Goal: Information Seeking & Learning: Compare options

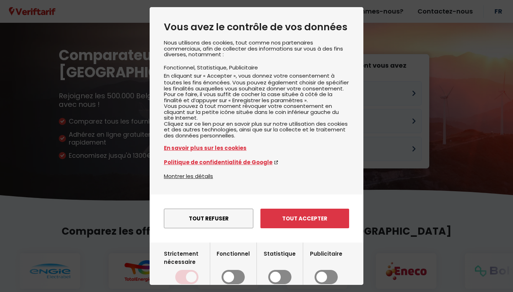
click at [320, 232] on div "Tout refuser Enregistrer les paramètres Tout accepter" at bounding box center [256, 218] width 185 height 27
click at [322, 228] on button "Tout accepter" at bounding box center [304, 219] width 89 height 20
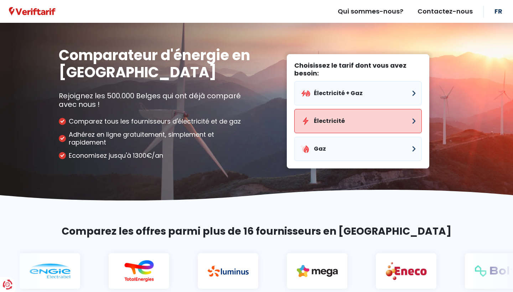
click at [369, 112] on button "Électricité" at bounding box center [357, 121] width 127 height 24
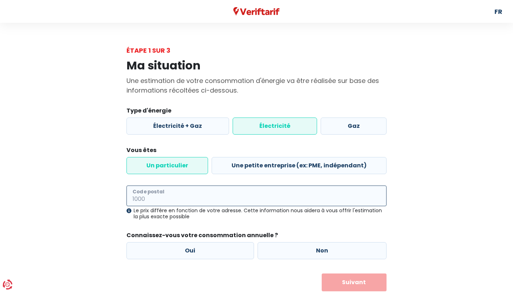
click at [204, 200] on input "Code postal" at bounding box center [256, 195] width 260 height 21
type input "4020"
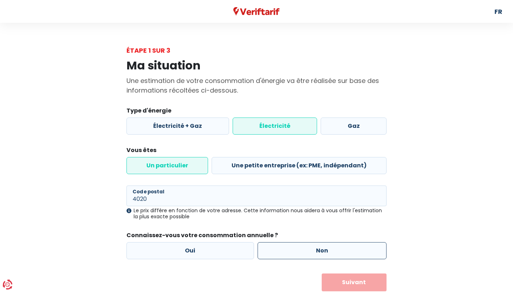
click at [308, 256] on label "Non" at bounding box center [321, 250] width 129 height 17
click at [308, 256] on input "Non" at bounding box center [321, 250] width 129 height 17
radio input "true"
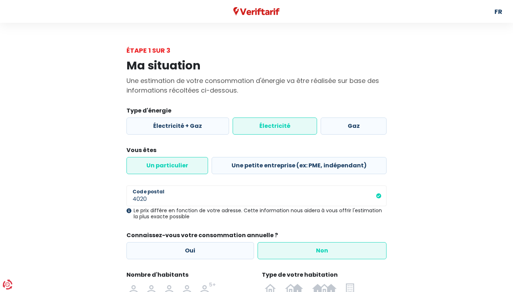
scroll to position [96, 0]
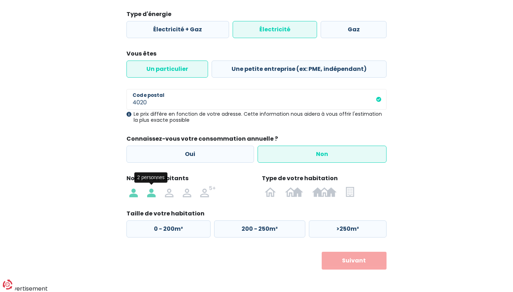
click at [151, 193] on img at bounding box center [151, 191] width 9 height 11
click at [151, 193] on input "radio" at bounding box center [151, 191] width 18 height 11
radio input "true"
click at [351, 194] on img at bounding box center [350, 191] width 8 height 11
click at [351, 194] on input "radio" at bounding box center [349, 191] width 17 height 11
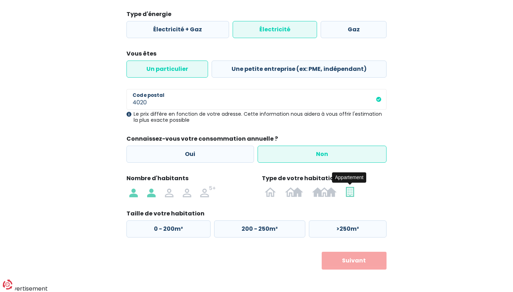
radio input "true"
click at [261, 233] on label "50 - 100m²" at bounding box center [257, 228] width 89 height 17
click at [261, 233] on input "50 - 100m²" at bounding box center [257, 228] width 89 height 17
radio input "true"
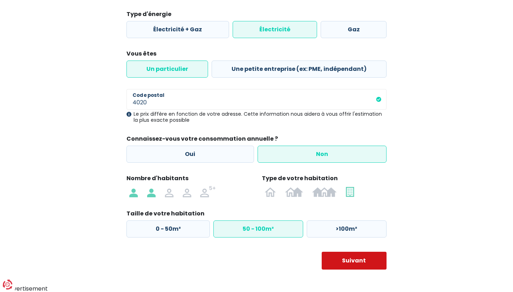
click at [352, 257] on button "Suivant" at bounding box center [353, 261] width 65 height 18
select select
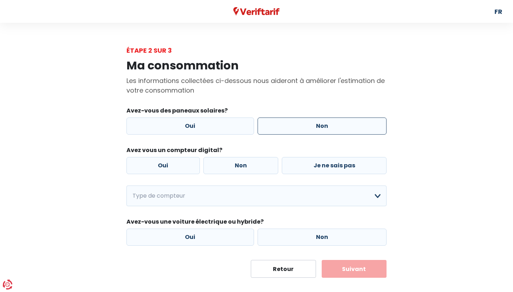
click at [316, 129] on label "Non" at bounding box center [321, 125] width 129 height 17
click at [316, 129] on input "Non" at bounding box center [321, 125] width 129 height 17
radio input "true"
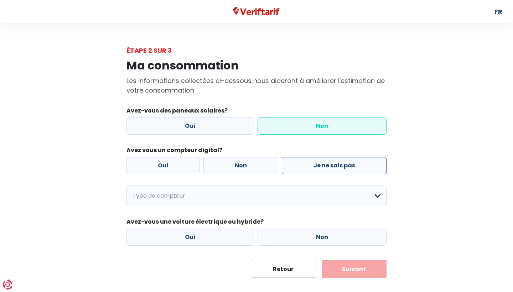
click at [316, 162] on label "Je ne sais pas" at bounding box center [334, 165] width 105 height 17
click at [316, 162] on input "Je ne sais pas" at bounding box center [334, 165] width 105 height 17
radio input "true"
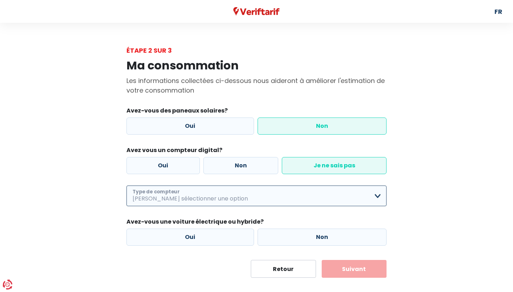
select select "day_single_rate"
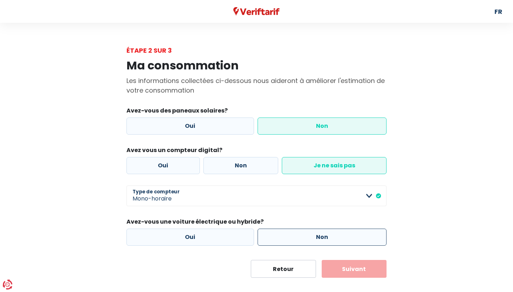
click at [300, 242] on label "Non" at bounding box center [321, 237] width 129 height 17
click at [300, 242] on input "Non" at bounding box center [321, 237] width 129 height 17
radio input "true"
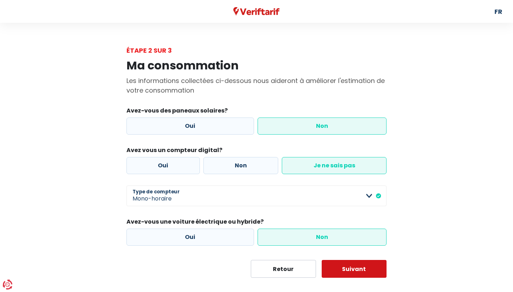
click at [352, 273] on button "Suivant" at bounding box center [353, 269] width 65 height 18
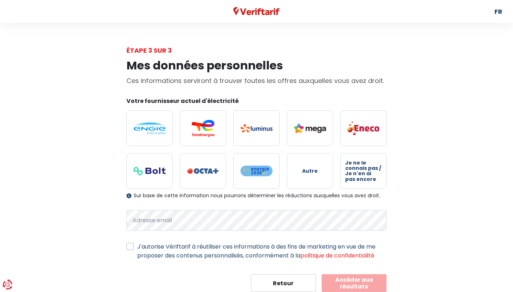
scroll to position [20, 0]
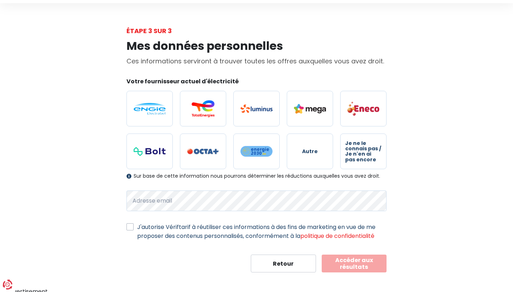
click at [287, 225] on label "J'autorise Vériftarif à réutiliser ces informations à des fins de marketing en …" at bounding box center [261, 231] width 249 height 18
click at [133, 225] on input "J'autorise Vériftarif à réutiliser ces informations à des fins de marketing en …" at bounding box center [129, 225] width 7 height 7
checkbox input "true"
click at [355, 264] on button "Accéder aux résultats" at bounding box center [353, 264] width 65 height 18
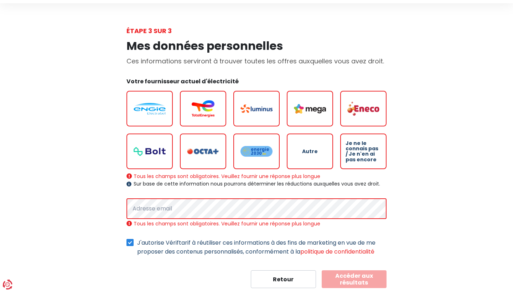
scroll to position [38, 0]
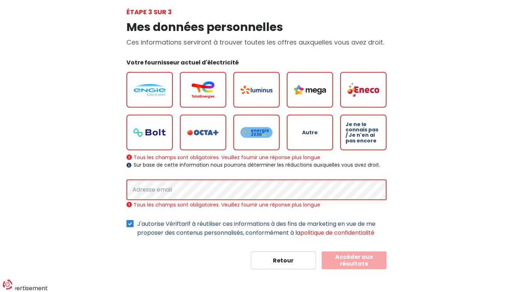
click at [359, 136] on span "Je ne le connais pas / Je n'en ai pas encore" at bounding box center [363, 133] width 36 height 22
click at [359, 136] on input "Je ne le connais pas / Je n'en ai pas encore" at bounding box center [363, 133] width 46 height 36
radio input "true"
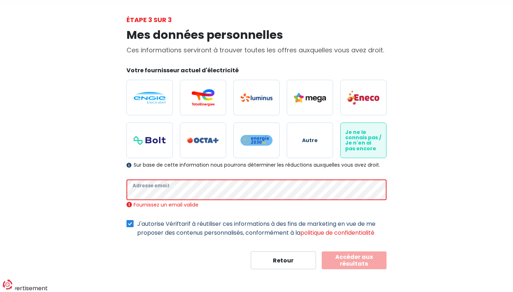
scroll to position [23, 0]
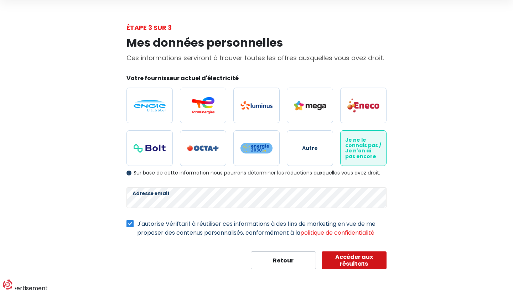
click at [341, 258] on button "Accéder aux résultats" at bounding box center [353, 260] width 65 height 18
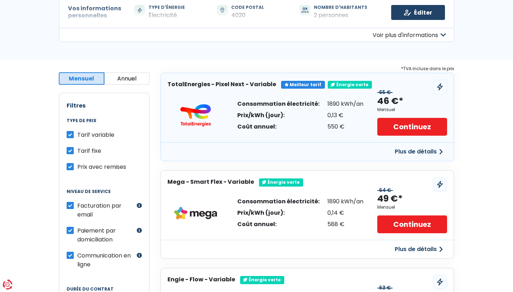
scroll to position [78, 0]
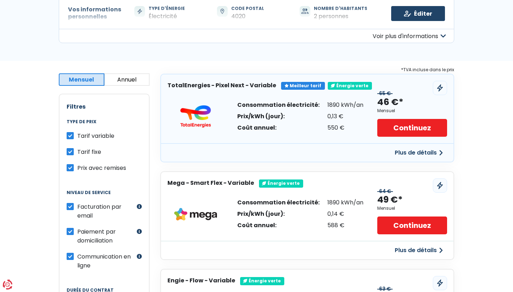
click at [77, 136] on label "Tarif variable" at bounding box center [95, 135] width 37 height 9
click at [70, 136] on input "Tarif variable" at bounding box center [70, 134] width 7 height 7
checkbox input "false"
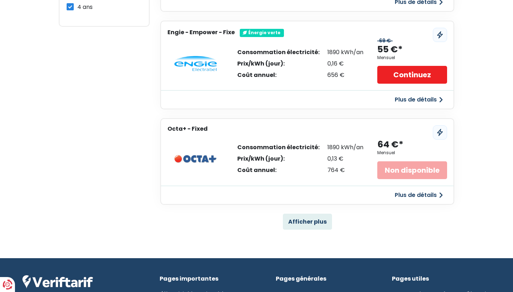
scroll to position [424, 0]
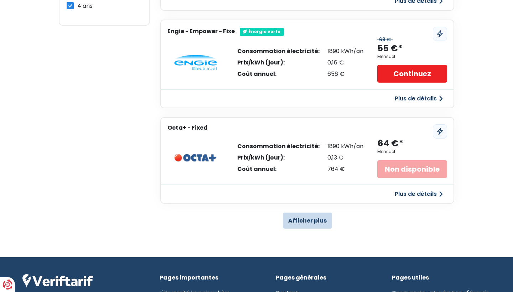
click at [320, 216] on button "Afficher plus" at bounding box center [307, 221] width 49 height 16
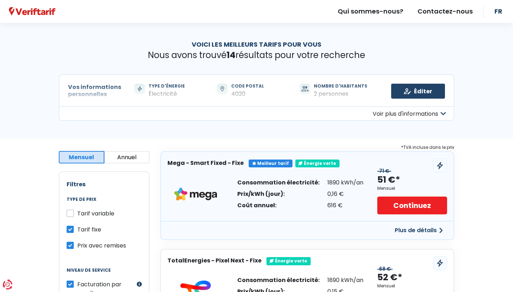
scroll to position [0, 0]
click at [421, 228] on button "Plus de détails" at bounding box center [418, 230] width 57 height 13
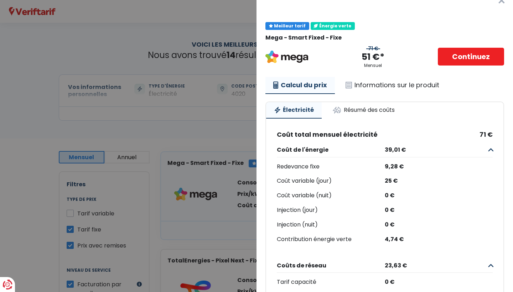
scroll to position [13, 0]
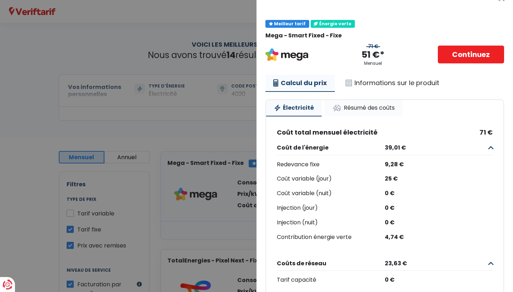
click at [372, 110] on link "Résumé des coûts" at bounding box center [363, 108] width 78 height 16
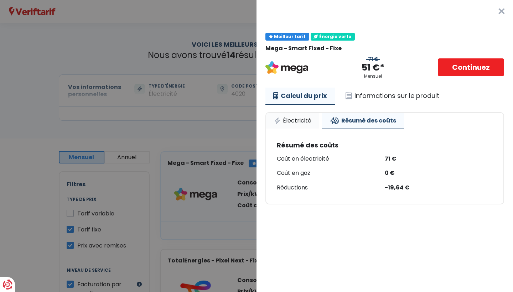
click at [295, 118] on link "Électricité" at bounding box center [292, 121] width 53 height 16
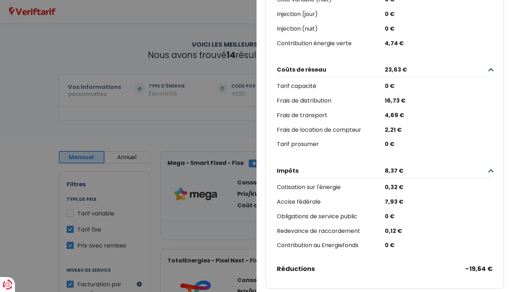
scroll to position [206, 0]
click at [223, 175] on Fixe "Plus de détails - Mega × Meilleur tarif Énergie verte Mega - Smart Fixed - Fixe…" at bounding box center [256, 146] width 513 height 292
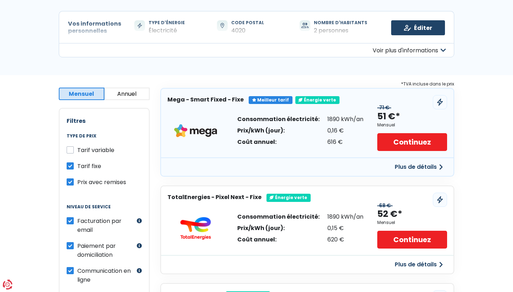
scroll to position [0, 0]
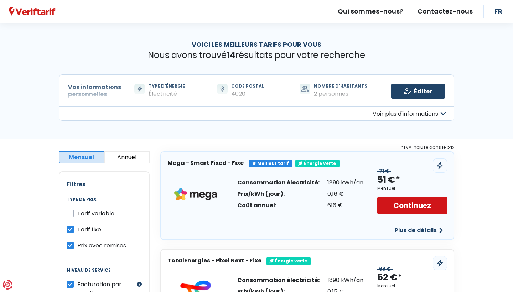
click at [406, 209] on link "Continuez" at bounding box center [412, 205] width 70 height 18
click at [421, 229] on button "Plus de détails" at bounding box center [418, 230] width 57 height 13
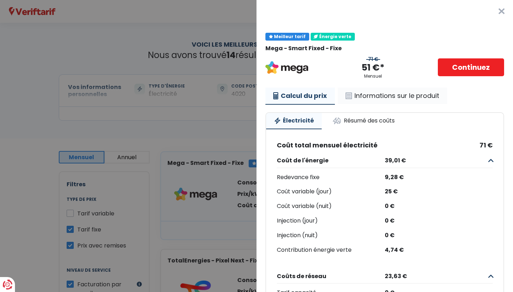
click at [408, 93] on link "Informations sur le produit" at bounding box center [391, 96] width 109 height 16
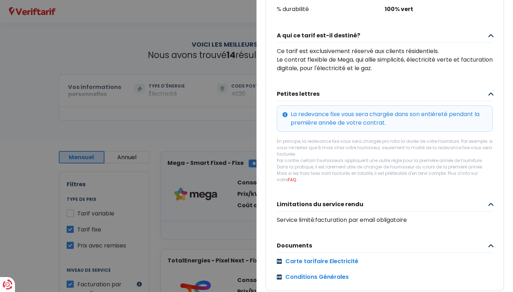
scroll to position [217, 0]
click at [327, 257] on link "Carte tarifaire Electricité" at bounding box center [385, 261] width 216 height 9
click at [129, 53] on Fixe "Plus de détails - Mega × Meilleur tarif Énergie verte Mega - Smart Fixed - Fixe…" at bounding box center [256, 146] width 513 height 292
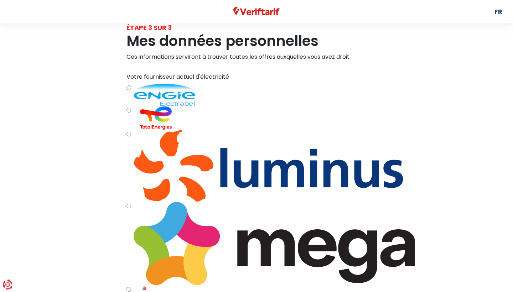
scroll to position [23, 0]
